Goal: Task Accomplishment & Management: Manage account settings

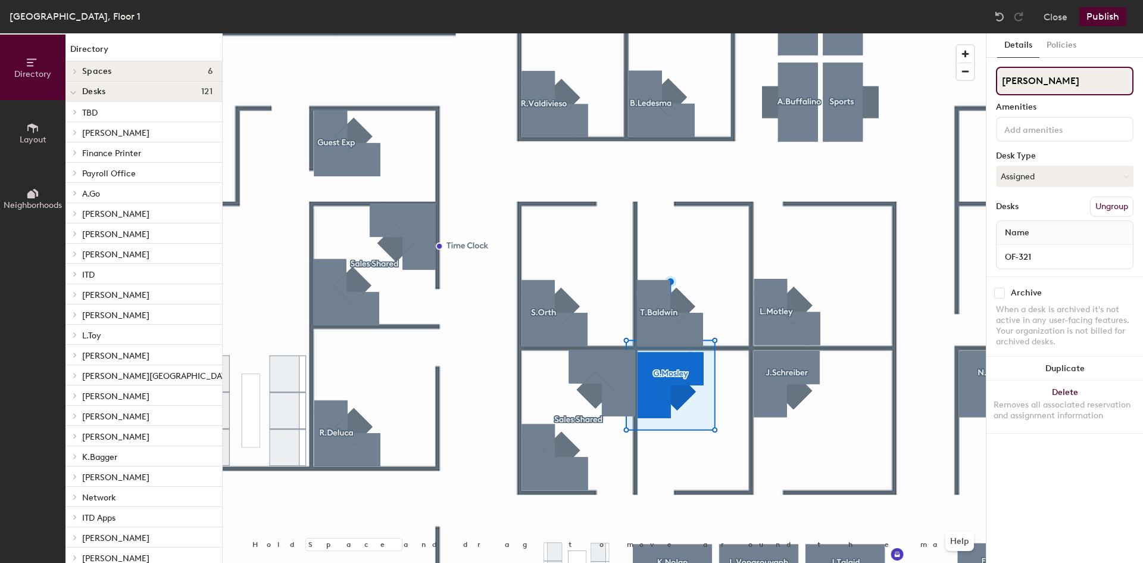
drag, startPoint x: 1050, startPoint y: 83, endPoint x: 1014, endPoint y: 86, distance: 36.4
click at [1014, 86] on input "[PERSON_NAME]" at bounding box center [1065, 81] width 138 height 29
paste input "[PERSON_NAME]"
type input "[PERSON_NAME]"
click at [1094, 20] on button "Publish" at bounding box center [1102, 16] width 47 height 19
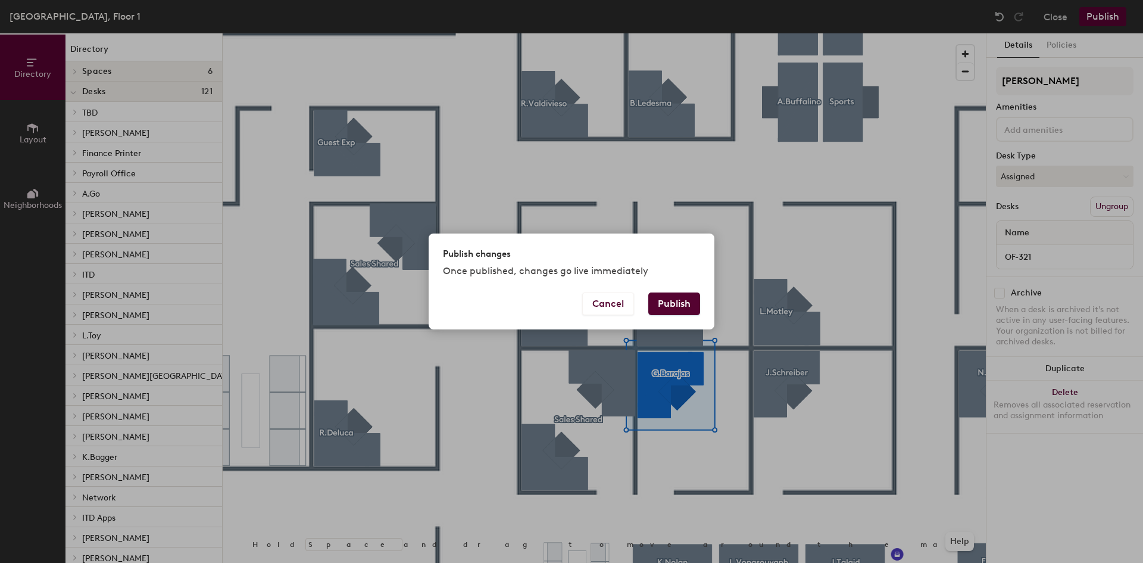
click at [682, 308] on button "Publish" at bounding box center [674, 303] width 52 height 23
